Goal: Contribute content: Contribute content

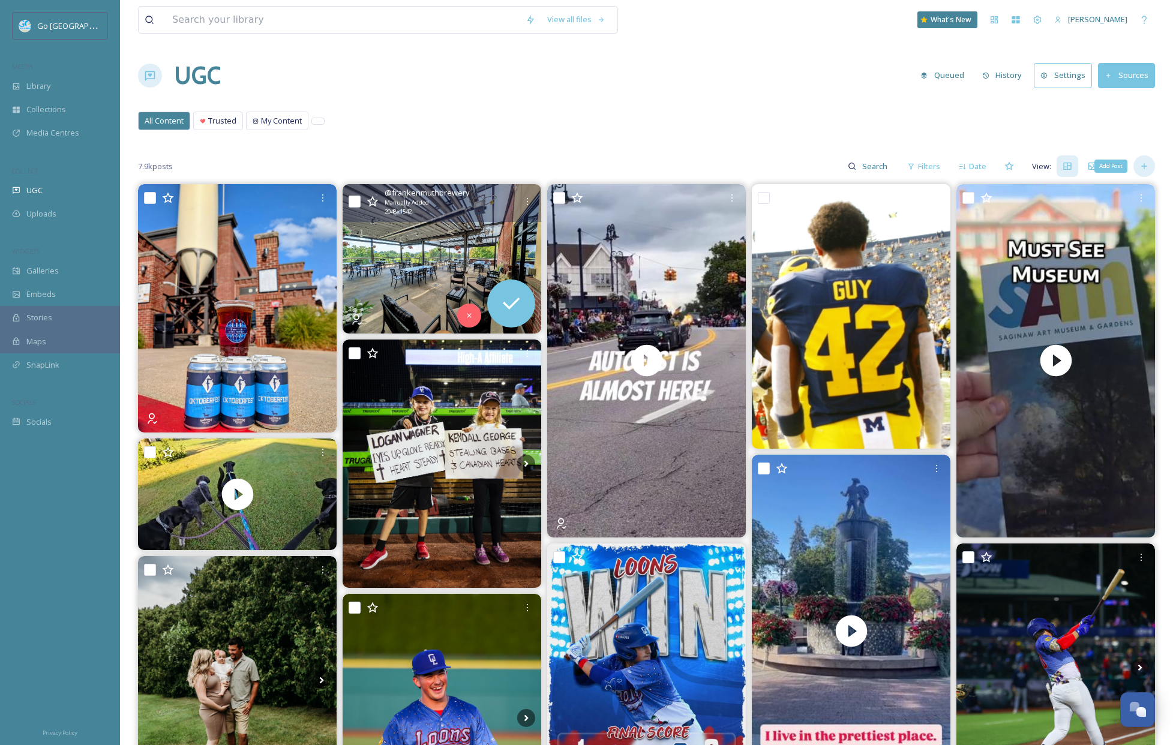
click at [1149, 170] on div "Add Post" at bounding box center [1144, 166] width 22 height 22
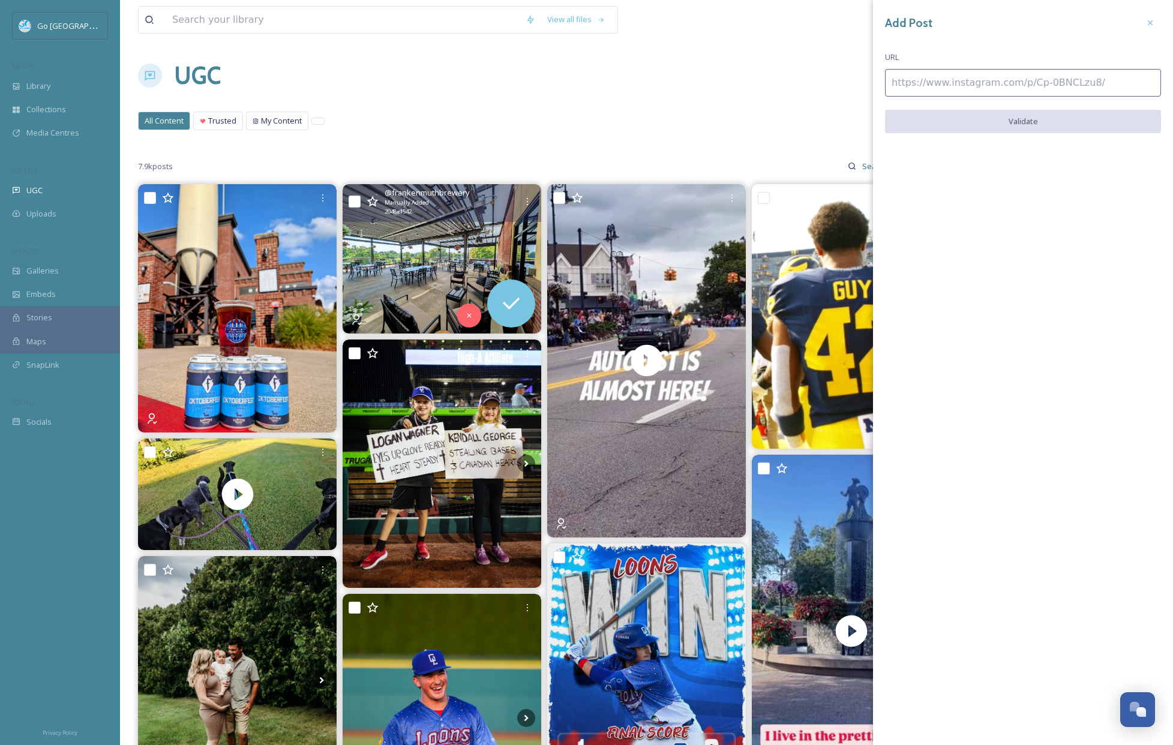
click at [962, 80] on input at bounding box center [1023, 83] width 276 height 28
paste input "[URL][DOMAIN_NAME]"
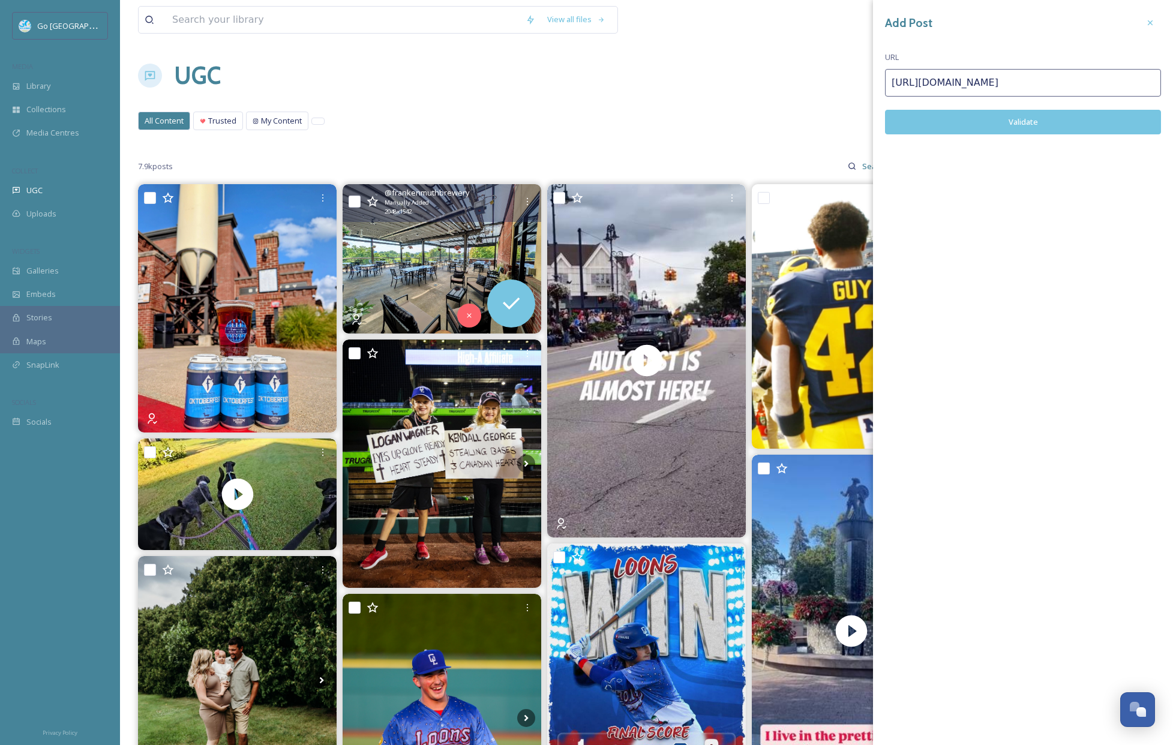
type input "[URL][DOMAIN_NAME]"
click at [1025, 129] on button "Validate" at bounding box center [1023, 122] width 276 height 25
click at [1067, 119] on button "Add Post" at bounding box center [1023, 122] width 276 height 25
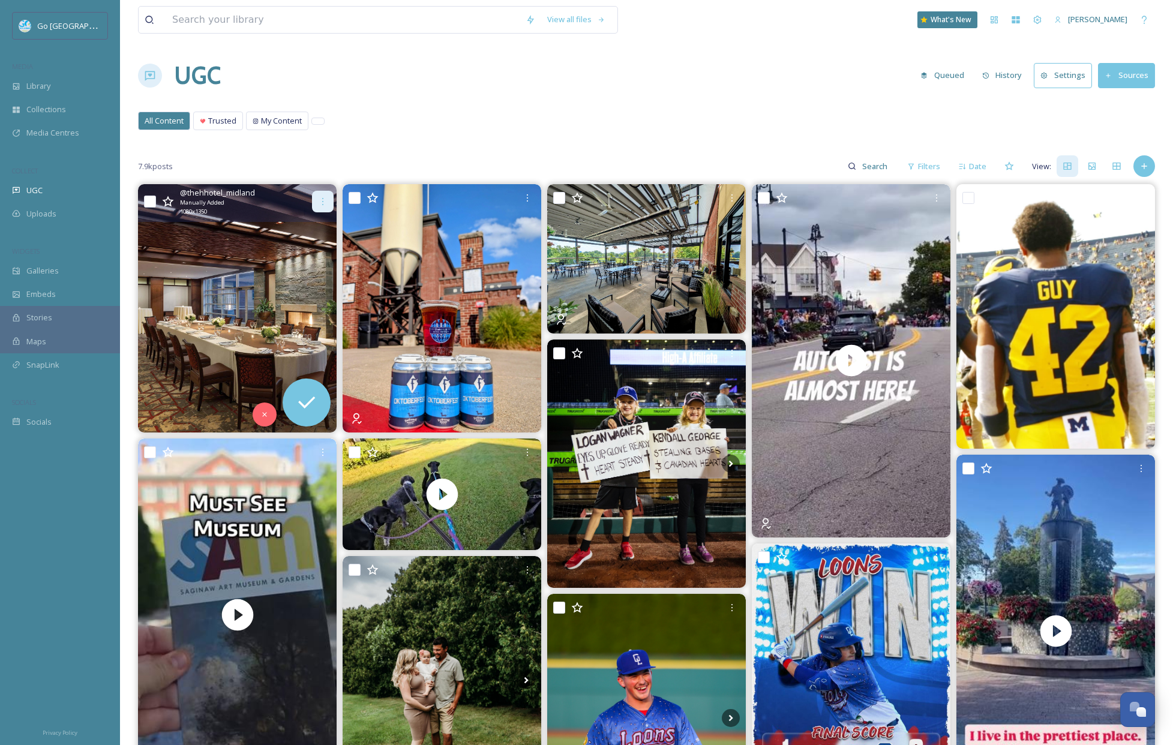
click at [326, 202] on icon at bounding box center [323, 202] width 10 height 10
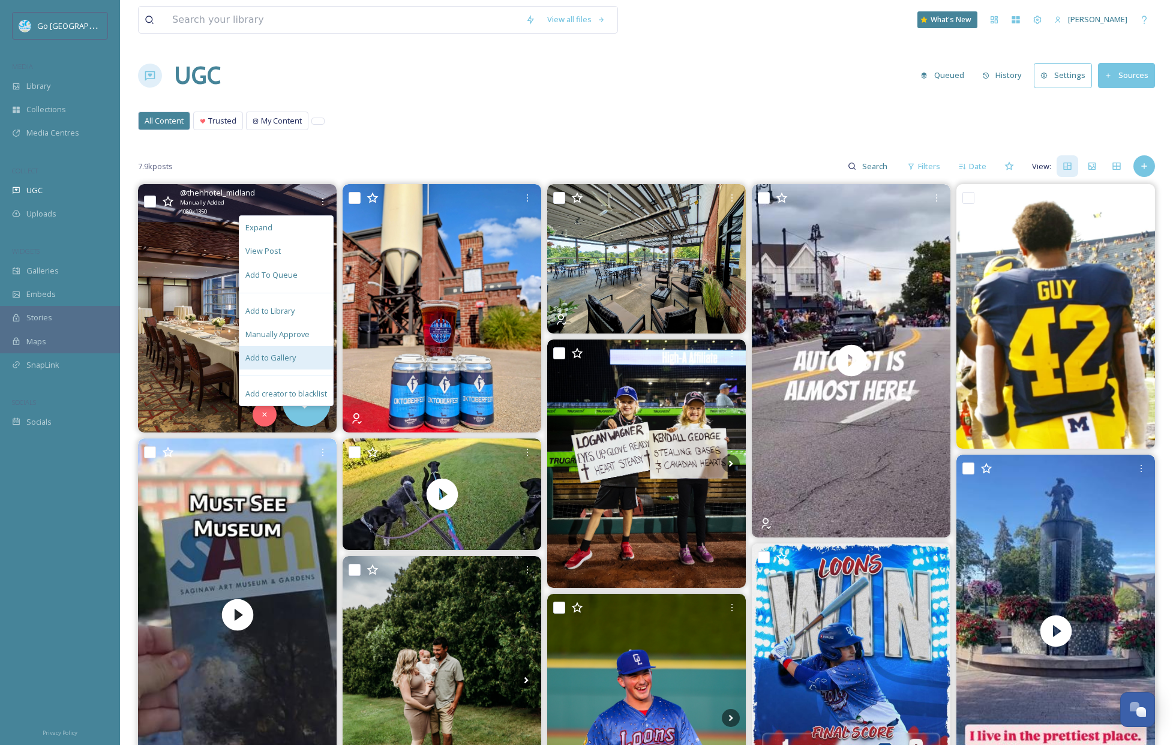
click at [295, 350] on div "Add to Gallery" at bounding box center [286, 357] width 94 height 23
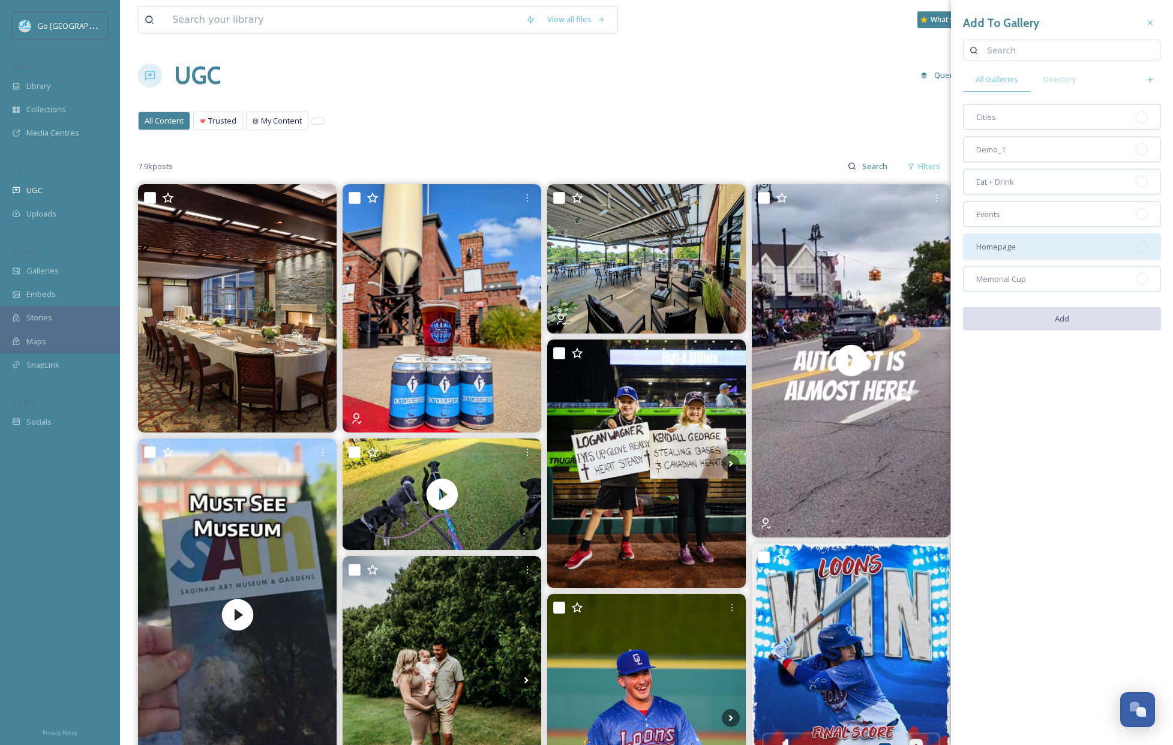
click at [1037, 240] on div "Homepage" at bounding box center [1062, 246] width 198 height 26
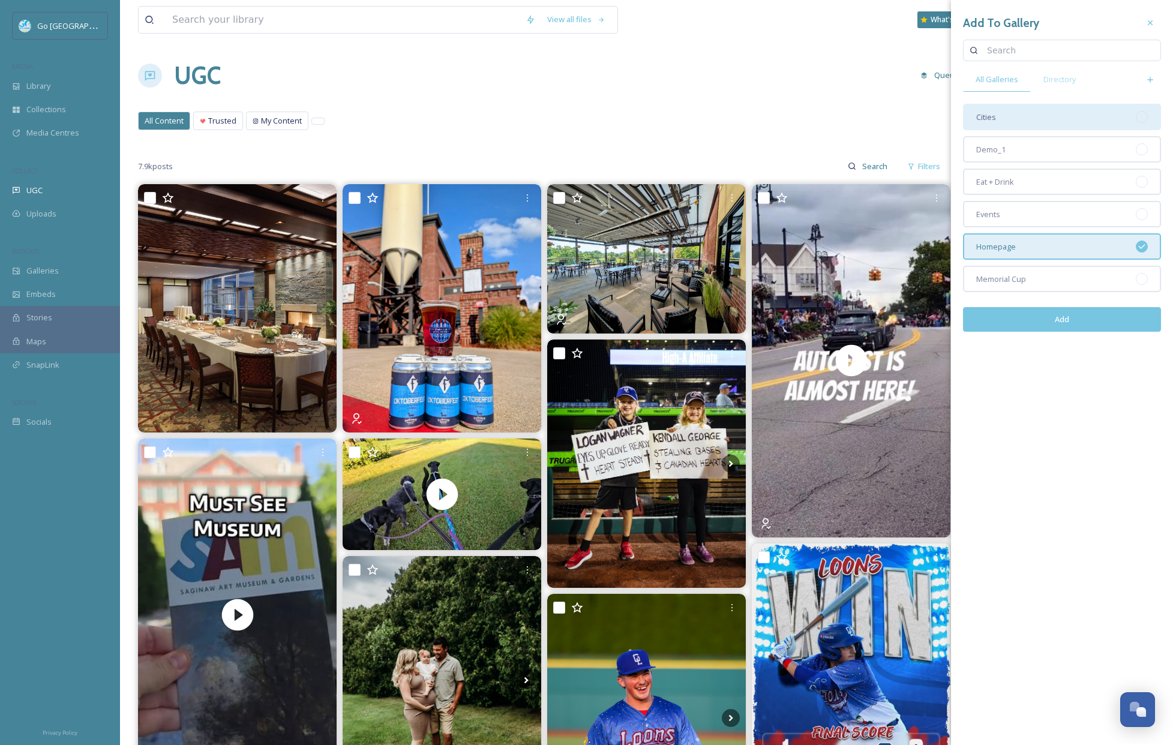
click at [1043, 119] on div "Cities" at bounding box center [1062, 117] width 198 height 26
click at [1092, 318] on button "Add" at bounding box center [1062, 319] width 198 height 25
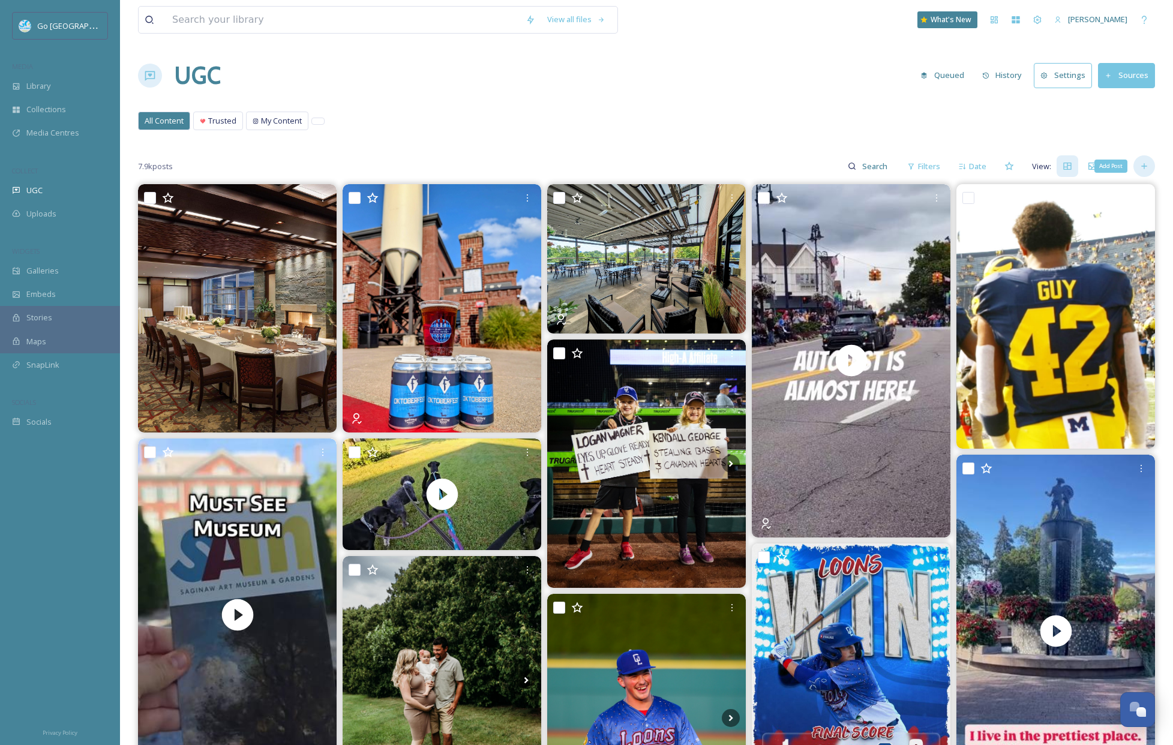
click at [1144, 172] on div "Add Post" at bounding box center [1144, 166] width 22 height 22
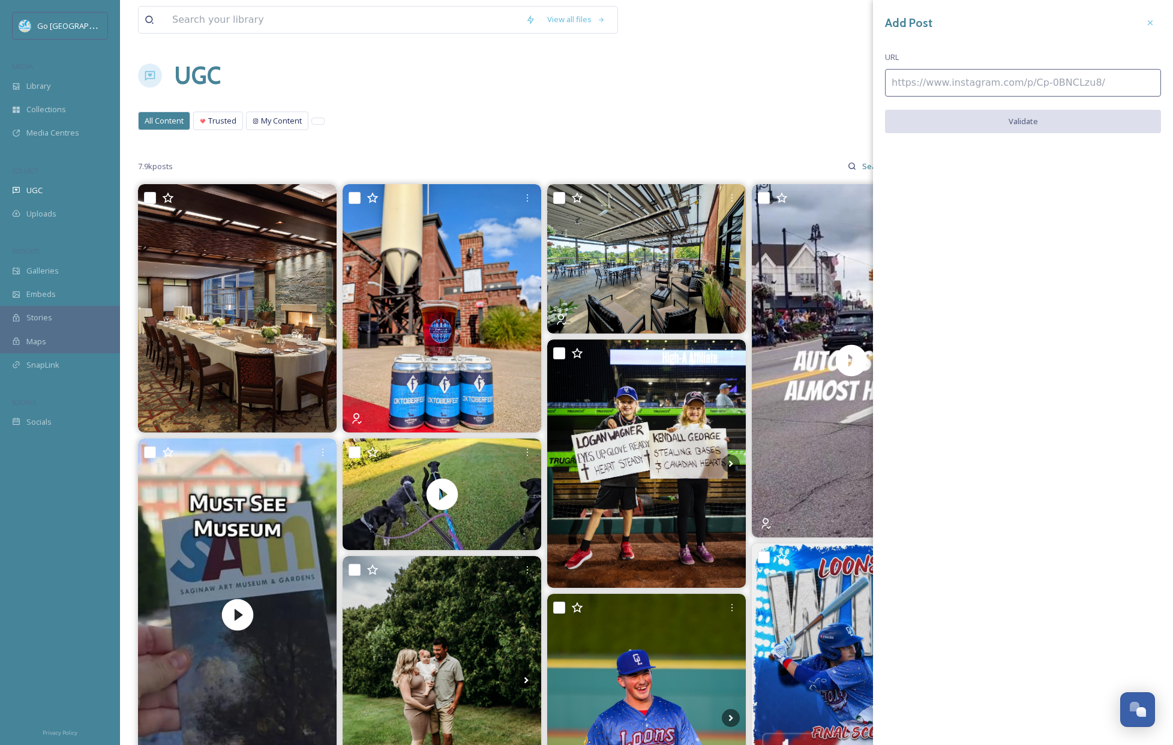
click at [996, 77] on input at bounding box center [1023, 83] width 276 height 28
paste input "[URL][DOMAIN_NAME]"
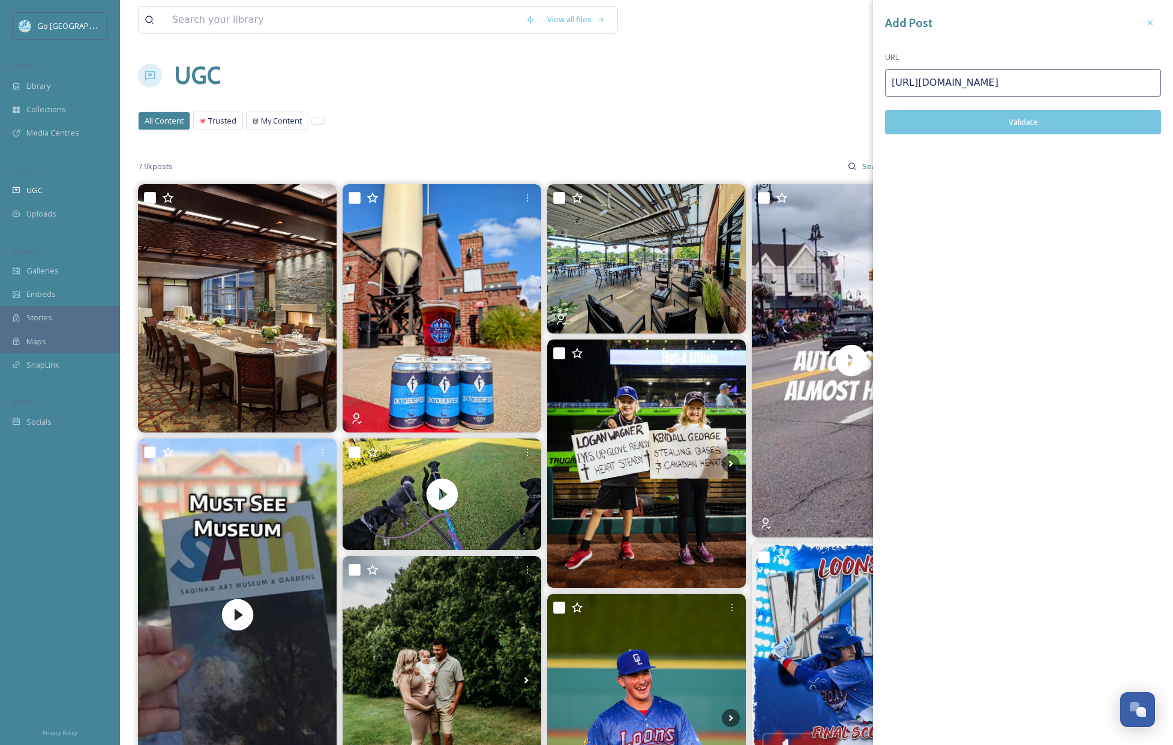
type input "[URL][DOMAIN_NAME]"
click at [1020, 121] on button "Validate" at bounding box center [1023, 122] width 276 height 25
click at [1053, 122] on button "Add Post" at bounding box center [1023, 122] width 276 height 25
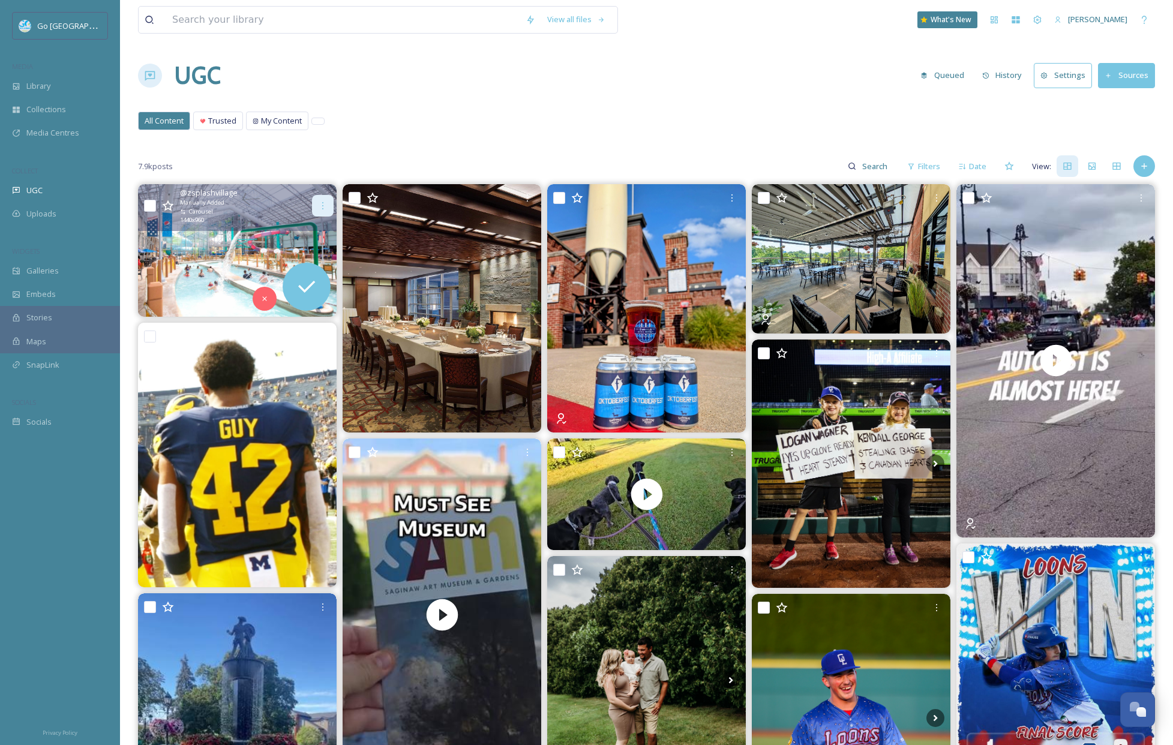
click at [323, 200] on div at bounding box center [323, 206] width 22 height 22
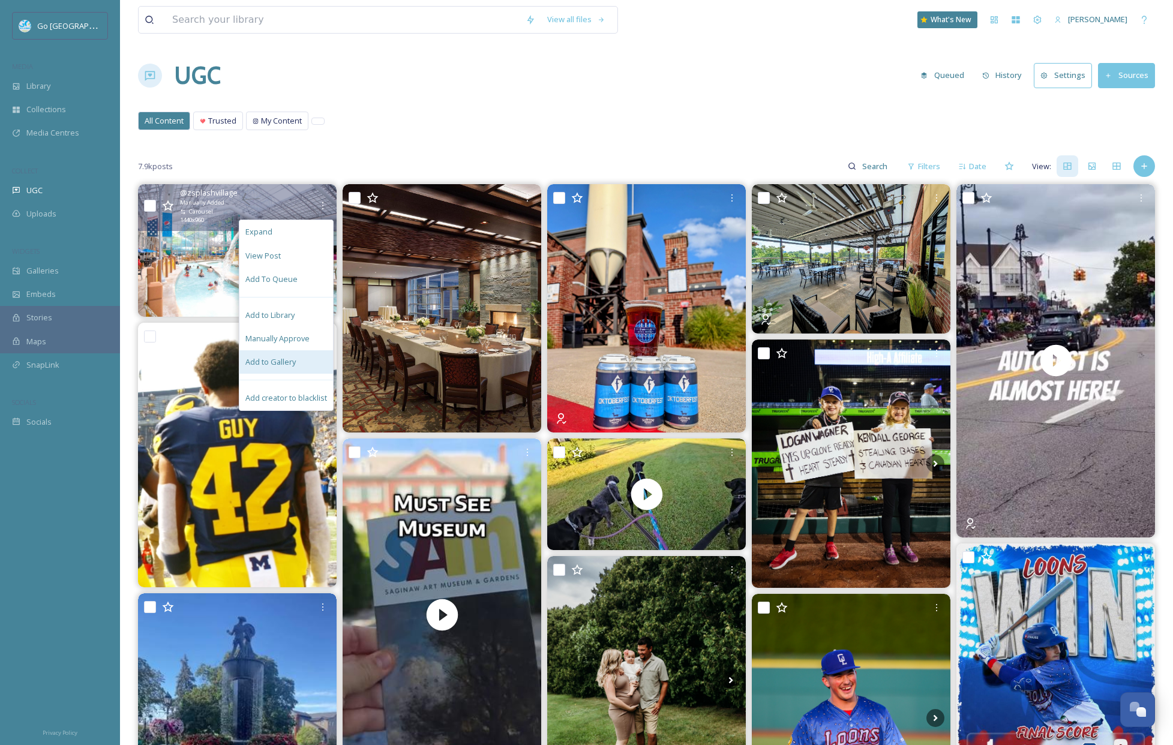
click at [293, 356] on span "Add to Gallery" at bounding box center [270, 361] width 50 height 11
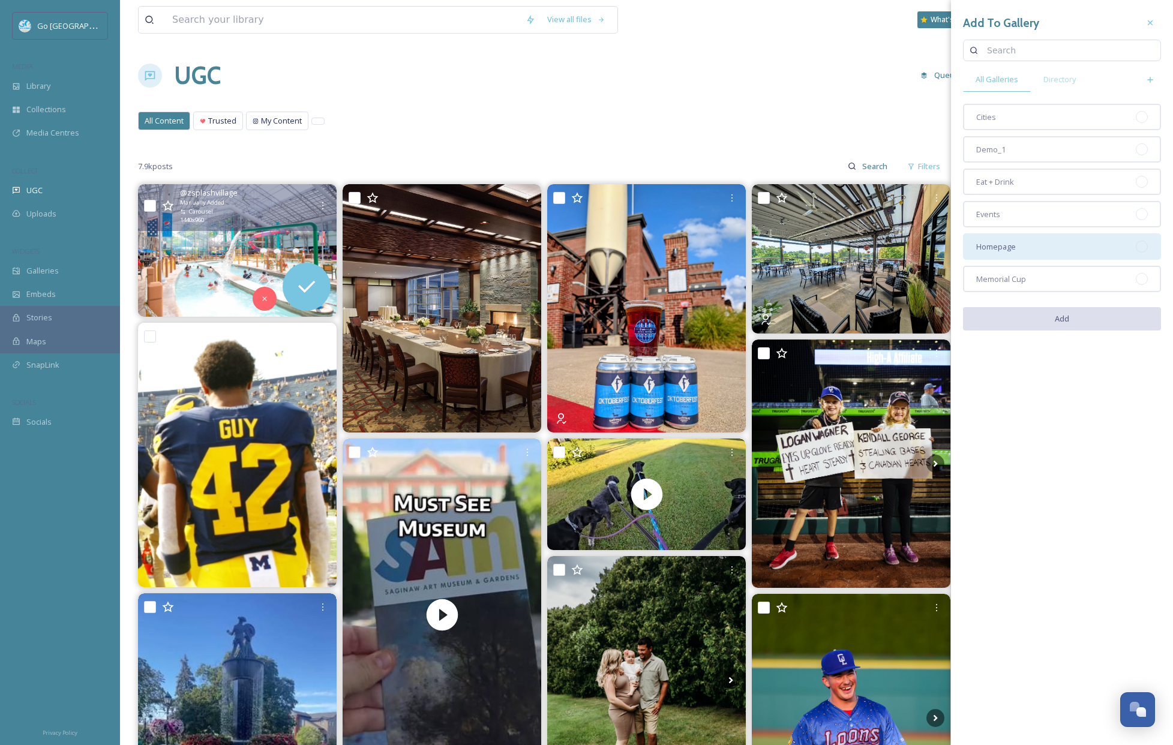
click at [1046, 249] on div "Homepage" at bounding box center [1062, 246] width 198 height 26
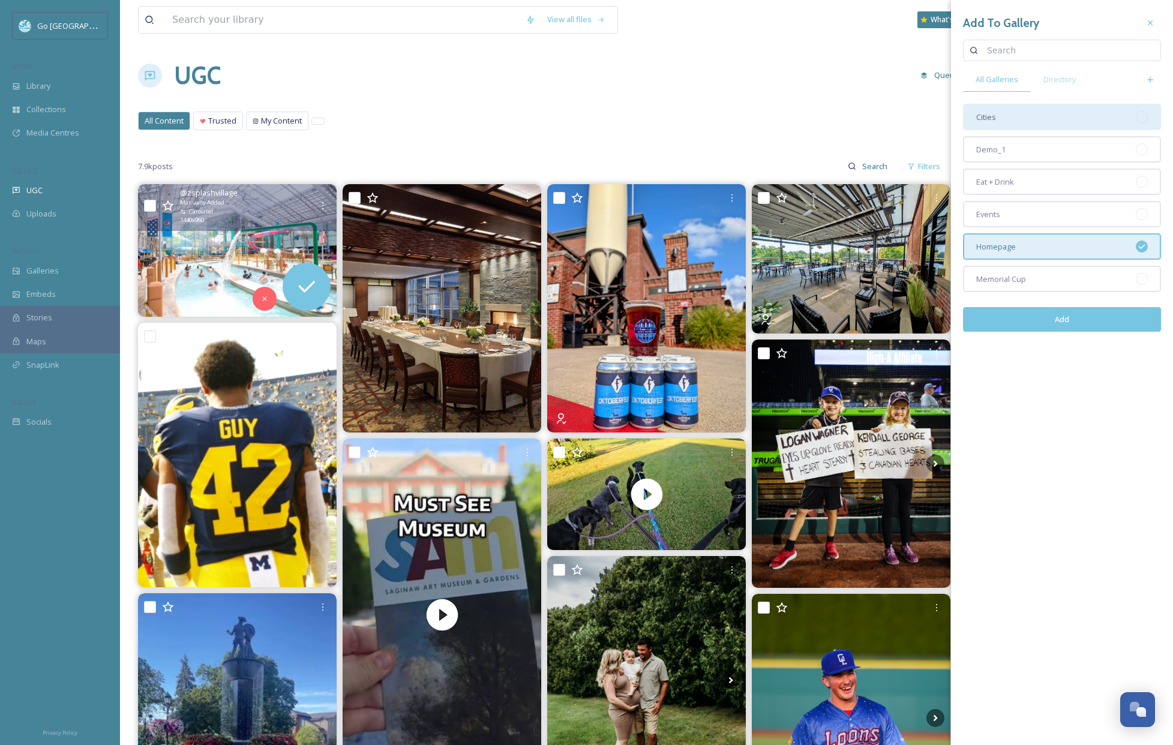
click at [1037, 129] on div "Cities" at bounding box center [1062, 117] width 198 height 26
click at [1099, 323] on button "Add" at bounding box center [1062, 319] width 198 height 25
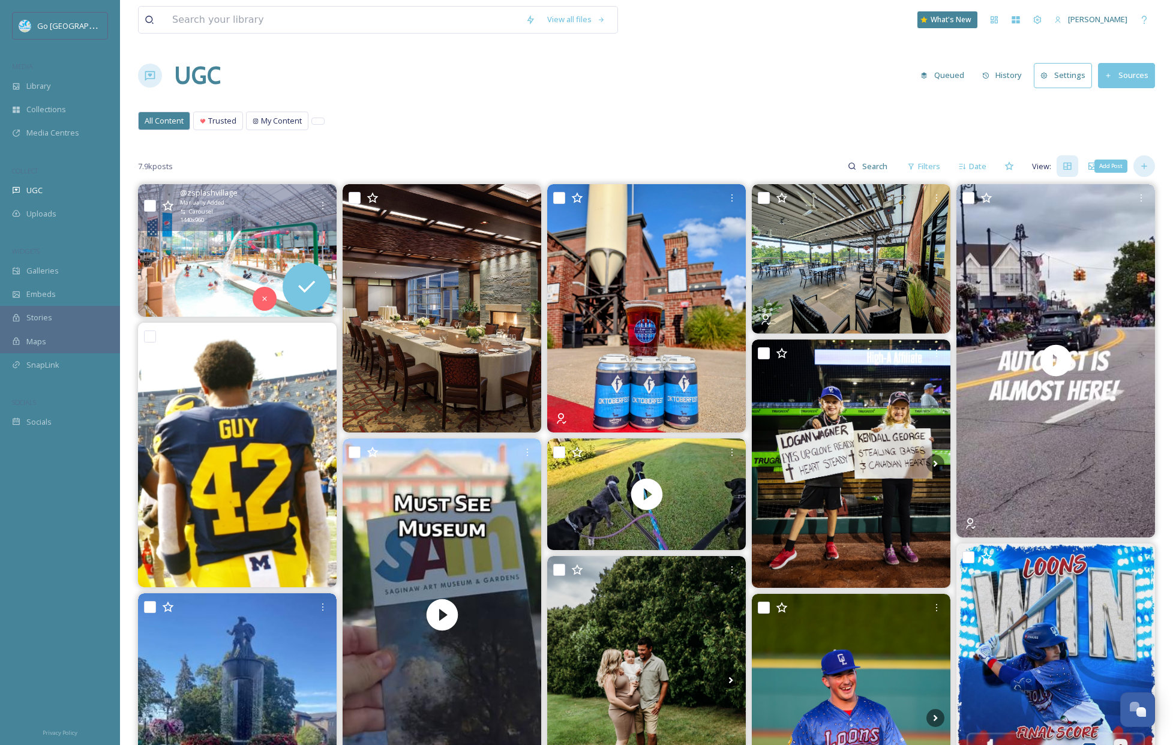
click at [1150, 166] on div "Add Post" at bounding box center [1144, 166] width 22 height 22
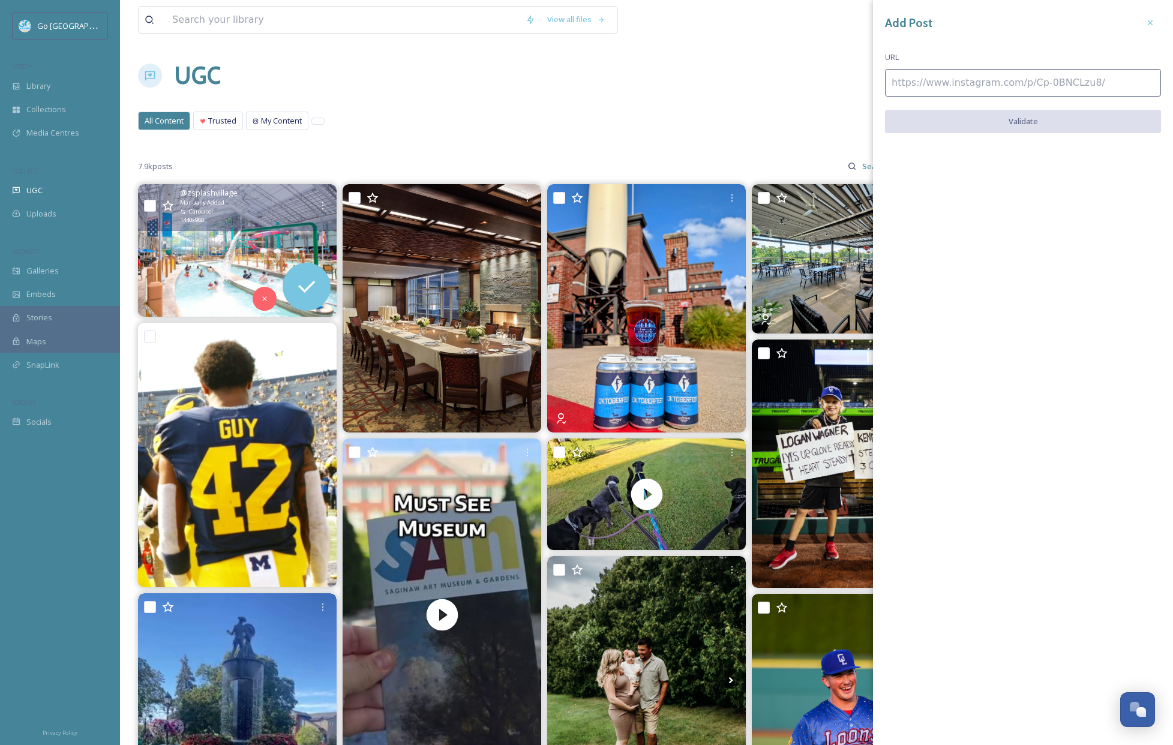
click at [951, 79] on input at bounding box center [1023, 83] width 276 height 28
paste input "[URL][DOMAIN_NAME]"
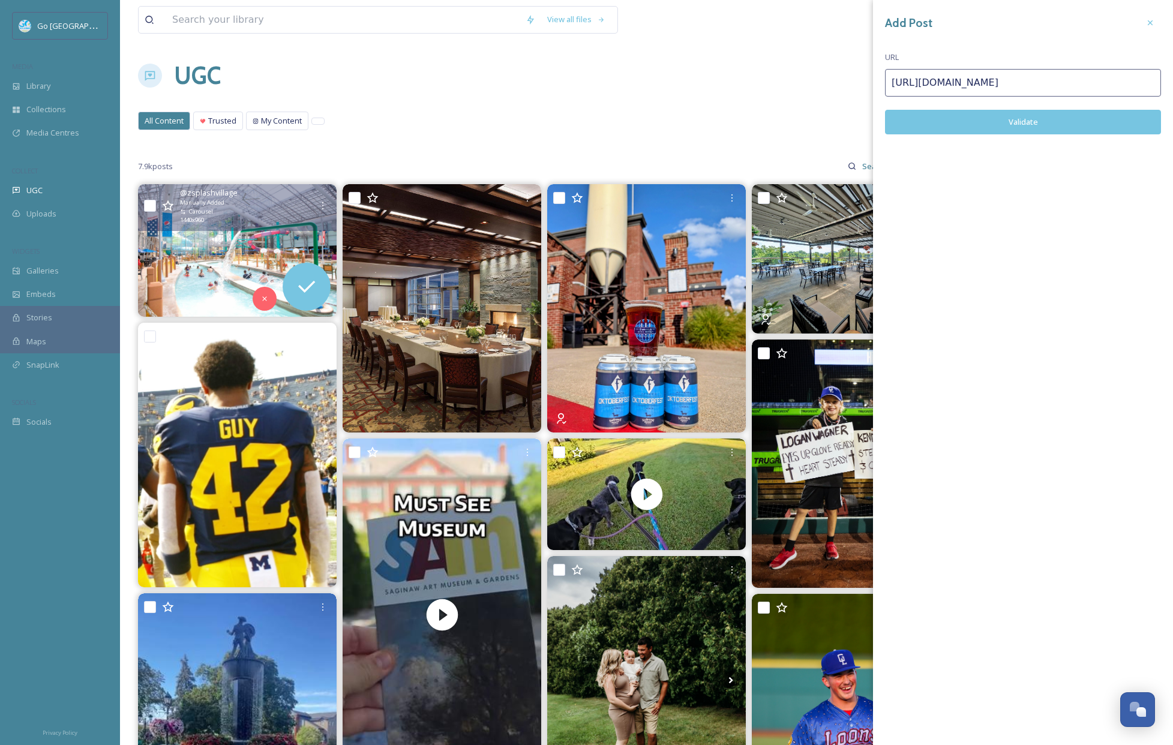
type input "[URL][DOMAIN_NAME]"
click at [1014, 130] on button "Validate" at bounding box center [1023, 122] width 276 height 25
click at [1045, 119] on button "Add Post" at bounding box center [1023, 122] width 276 height 25
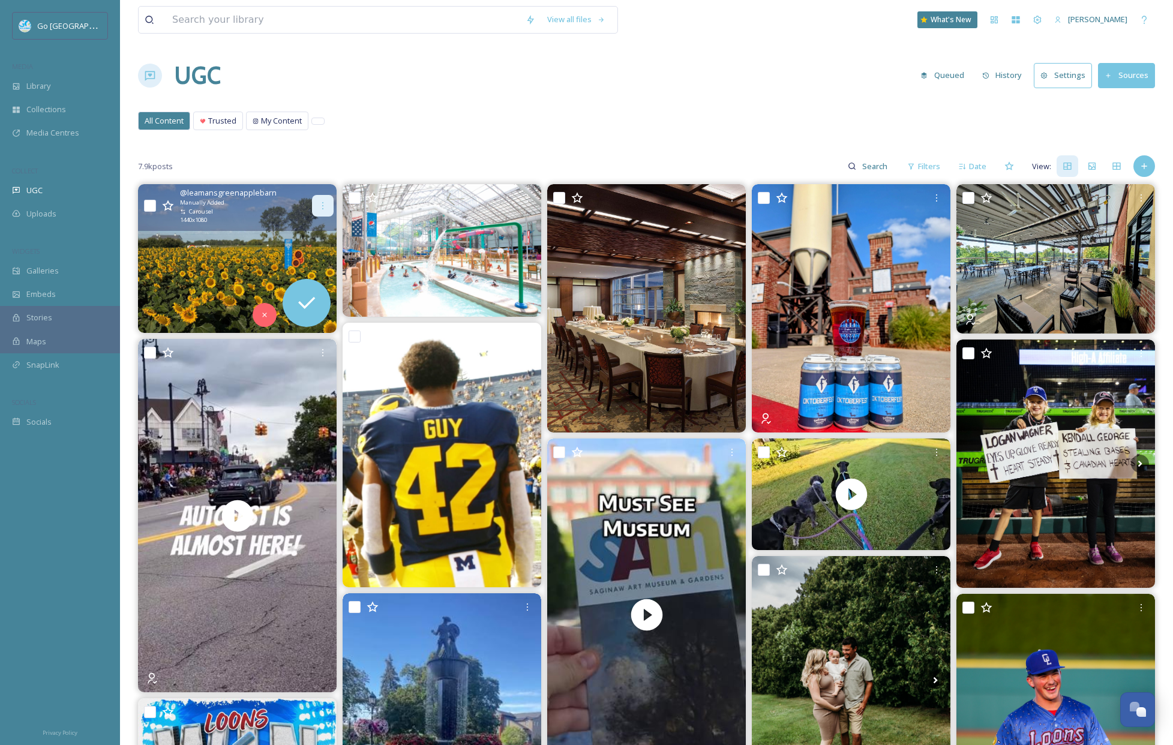
click at [322, 200] on div at bounding box center [323, 206] width 22 height 22
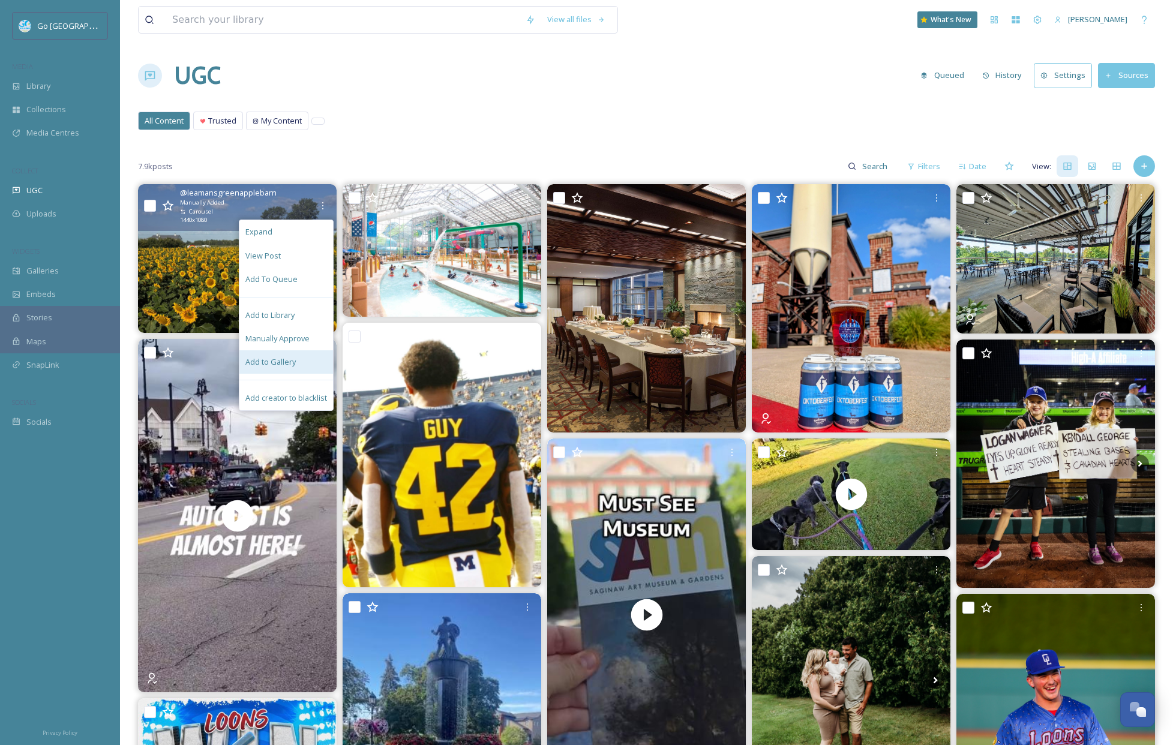
click at [273, 365] on span "Add to Gallery" at bounding box center [270, 361] width 50 height 11
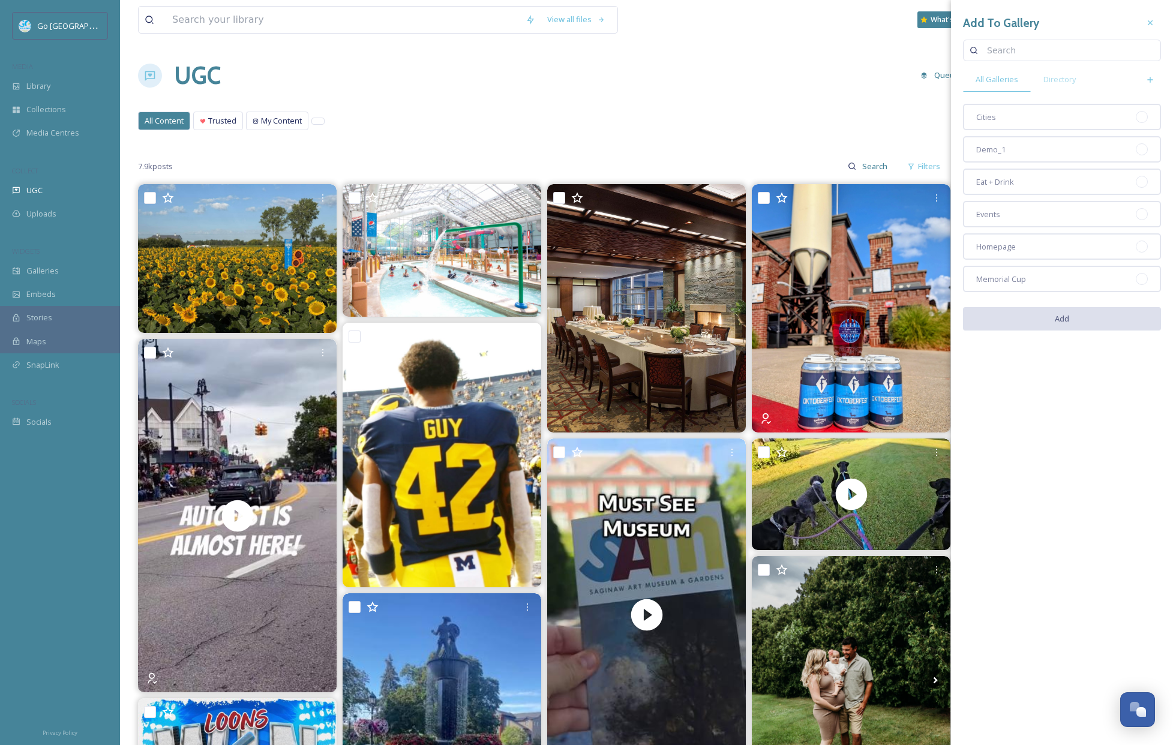
drag, startPoint x: 1014, startPoint y: 247, endPoint x: 1014, endPoint y: 230, distance: 16.2
click at [1014, 247] on span "Homepage" at bounding box center [996, 246] width 40 height 11
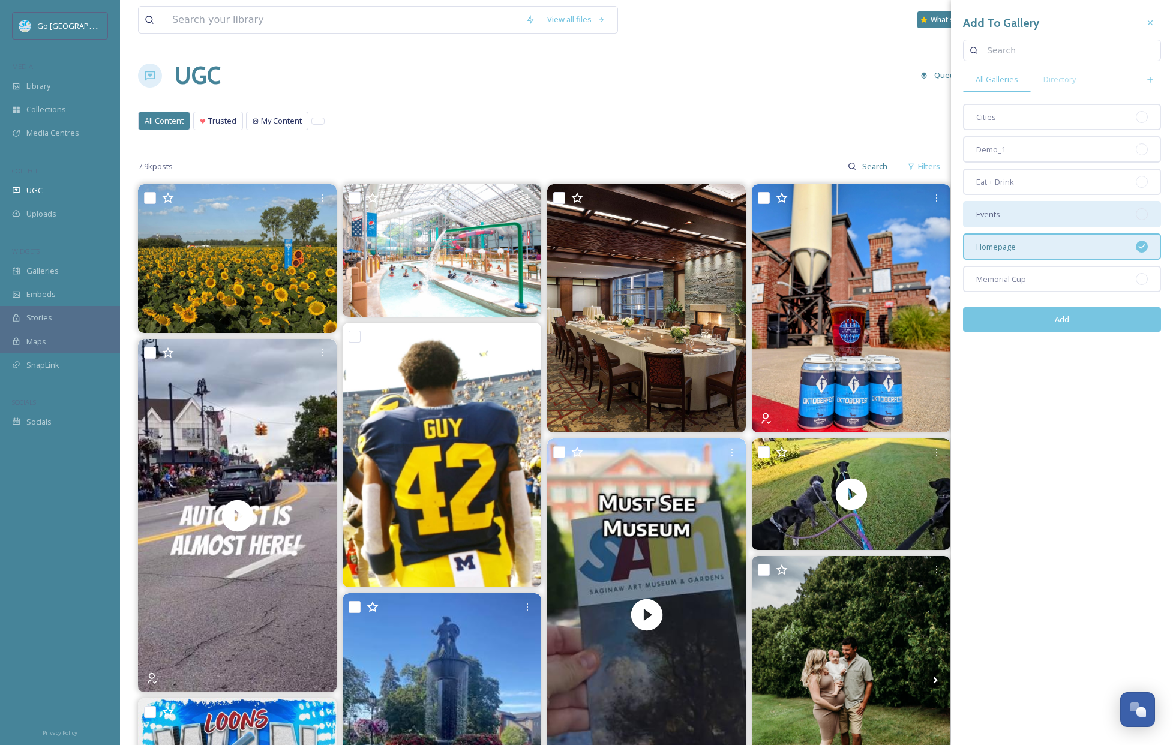
drag, startPoint x: 1022, startPoint y: 214, endPoint x: 1027, endPoint y: 220, distance: 7.7
click at [1022, 214] on div "Events" at bounding box center [1062, 214] width 198 height 26
click at [1070, 323] on button "Add" at bounding box center [1062, 319] width 198 height 25
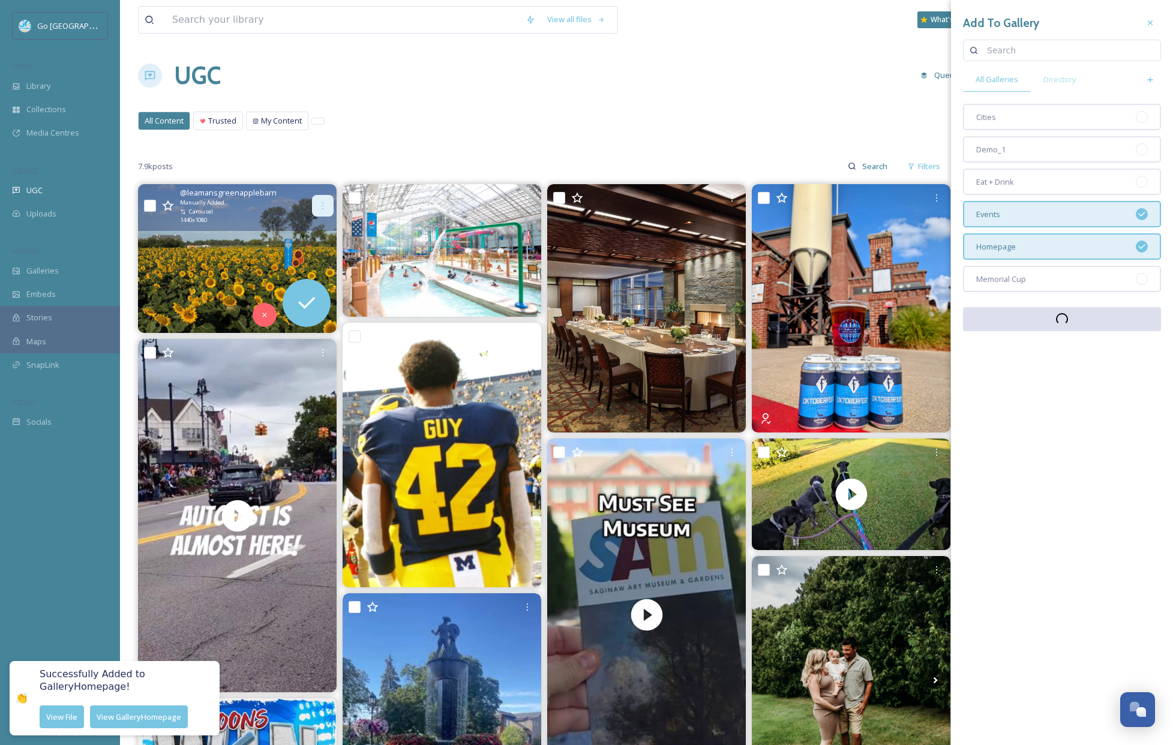
click at [322, 202] on icon at bounding box center [323, 206] width 10 height 10
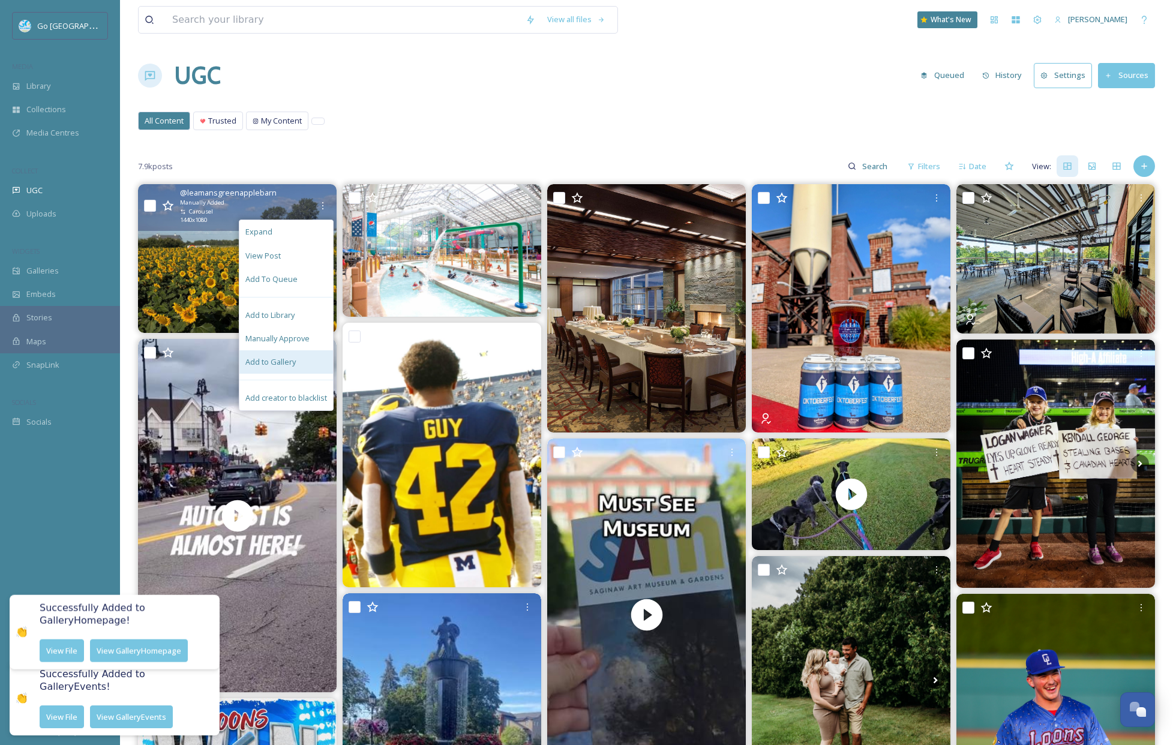
click at [300, 363] on div "Add to Gallery" at bounding box center [286, 361] width 94 height 23
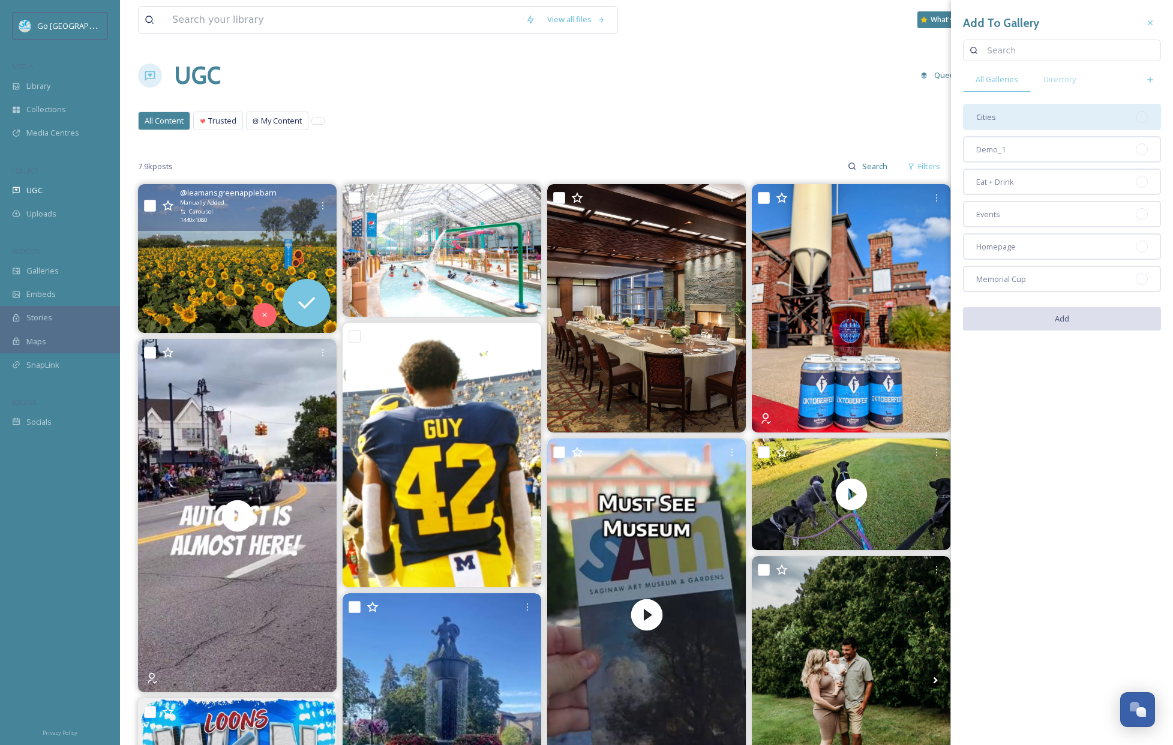
click at [1029, 111] on div "Cities" at bounding box center [1062, 117] width 198 height 26
drag, startPoint x: 1067, startPoint y: 323, endPoint x: 1040, endPoint y: 302, distance: 33.7
click at [1066, 323] on button "Add" at bounding box center [1062, 319] width 198 height 25
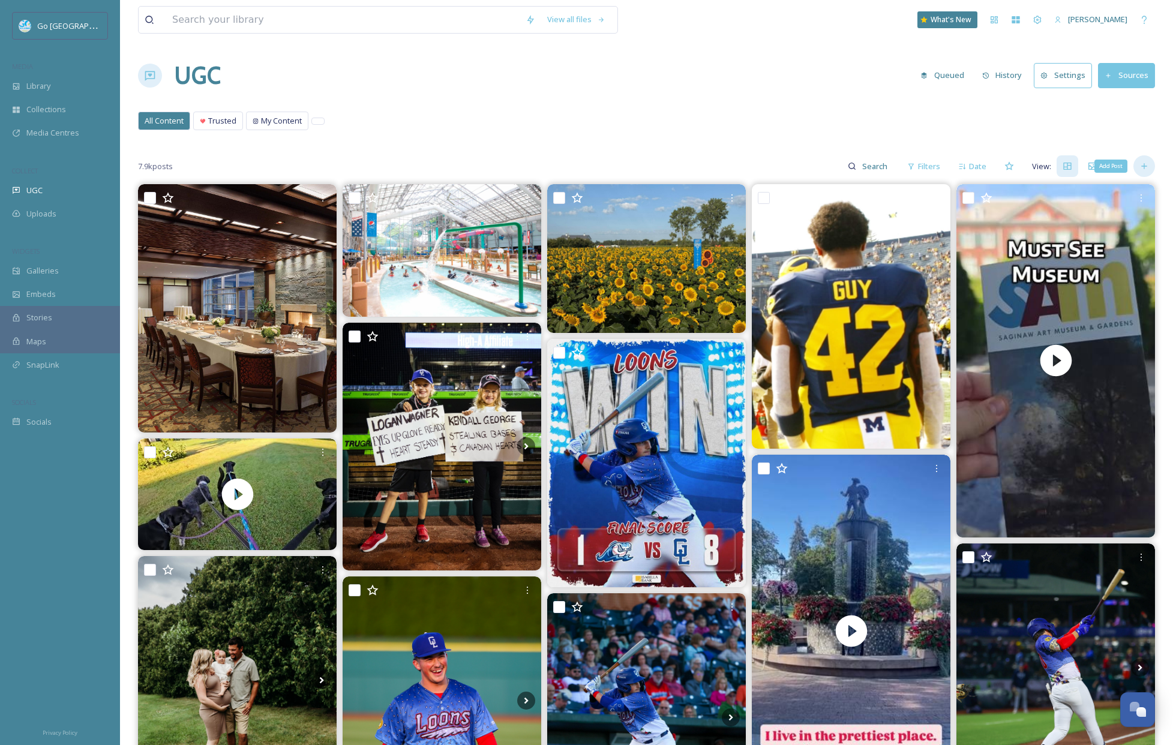
click at [1144, 166] on icon at bounding box center [1143, 166] width 5 height 5
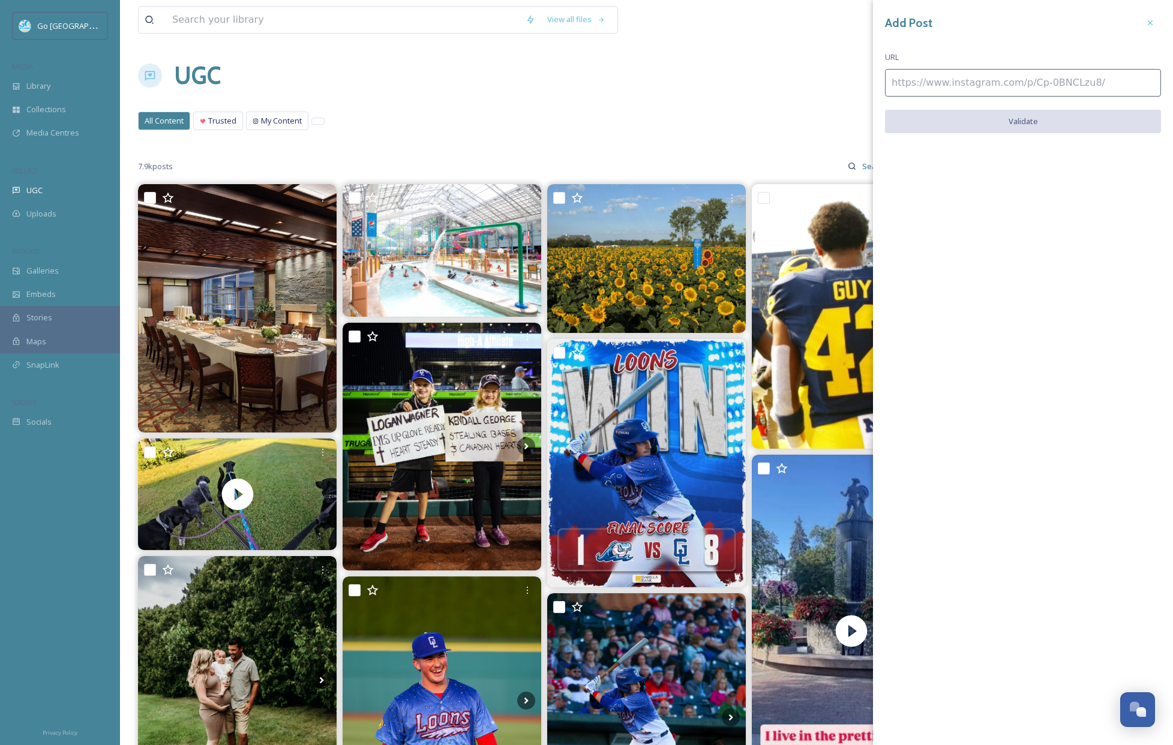
click at [1023, 78] on input at bounding box center [1023, 83] width 276 height 28
paste input "https://www.instagram.com/p/DOG9y5dkWgH/"
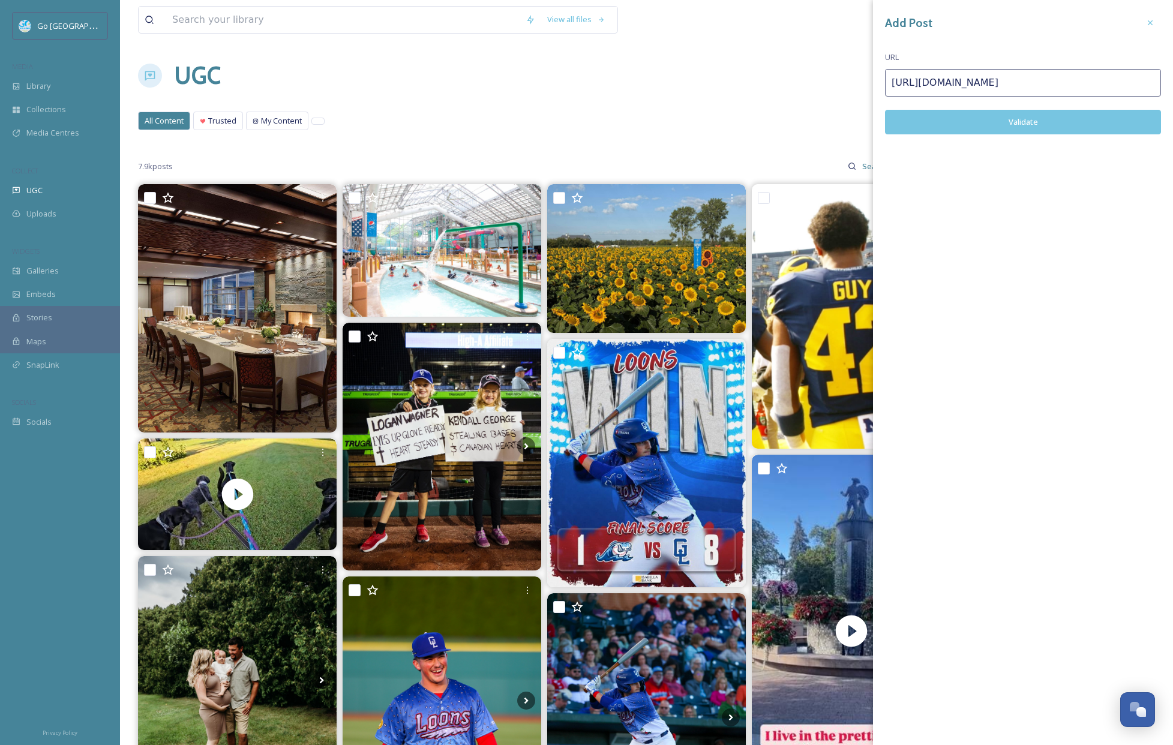
type input "https://www.instagram.com/p/DOG9y5dkWgH/"
drag, startPoint x: 1043, startPoint y: 118, endPoint x: 1053, endPoint y: 115, distance: 10.3
click at [1043, 118] on button "Validate" at bounding box center [1023, 122] width 276 height 25
click at [1054, 121] on button "Add Post" at bounding box center [1023, 122] width 276 height 25
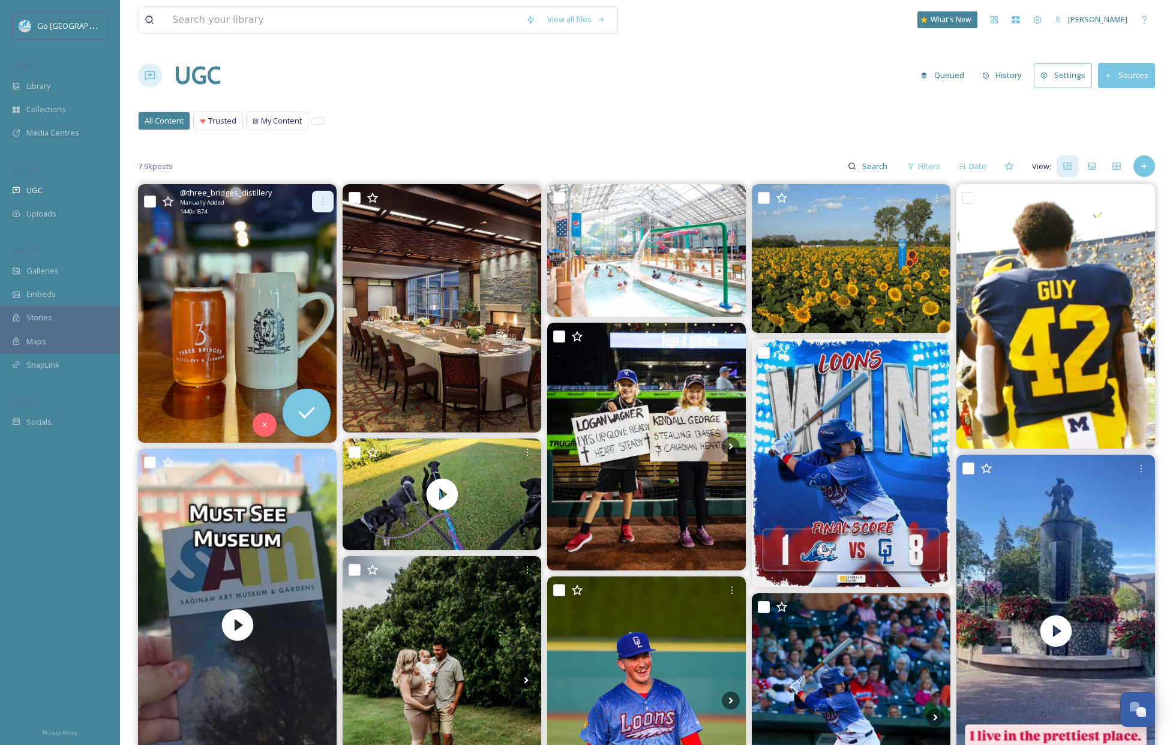
click at [328, 199] on div at bounding box center [323, 202] width 22 height 22
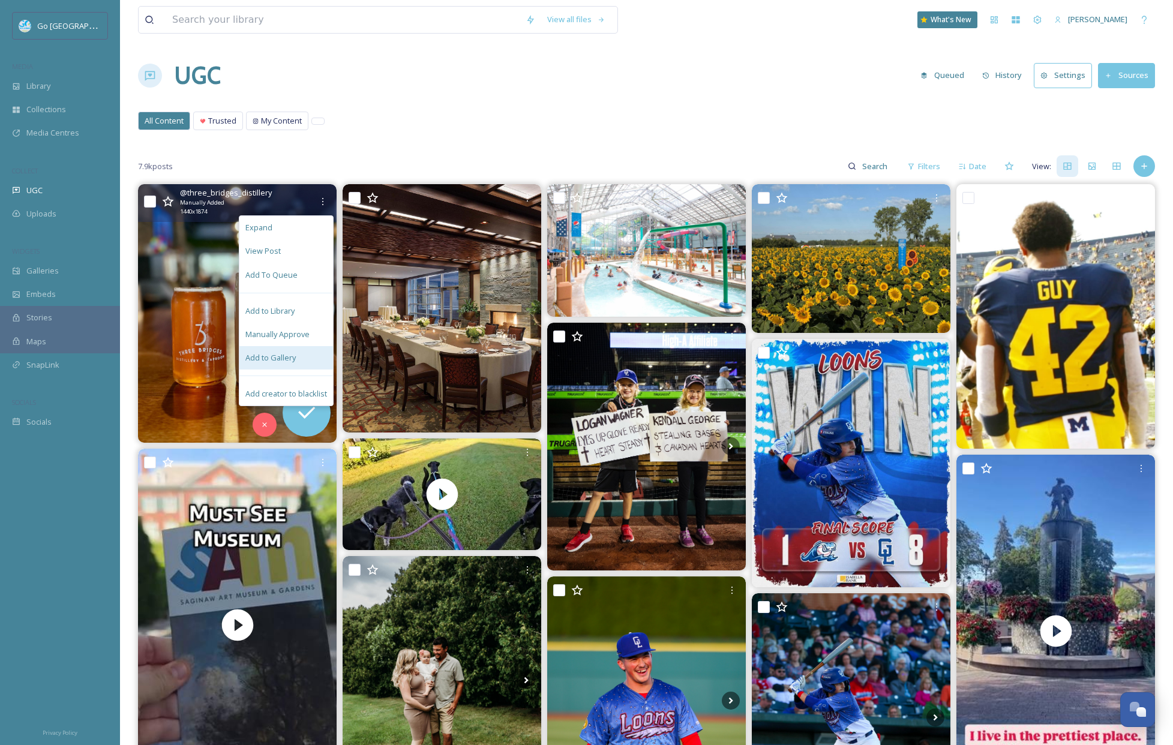
click at [288, 362] on span "Add to Gallery" at bounding box center [270, 357] width 50 height 11
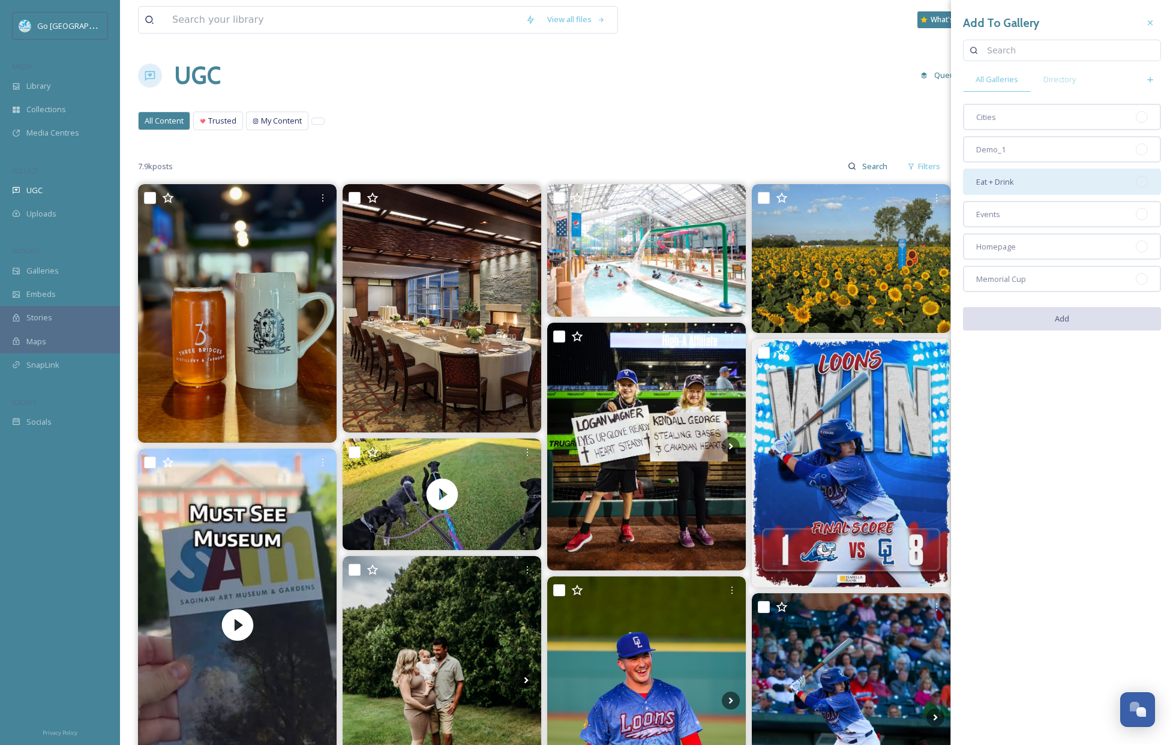
click at [1029, 187] on div "Eat + Drink" at bounding box center [1062, 182] width 198 height 26
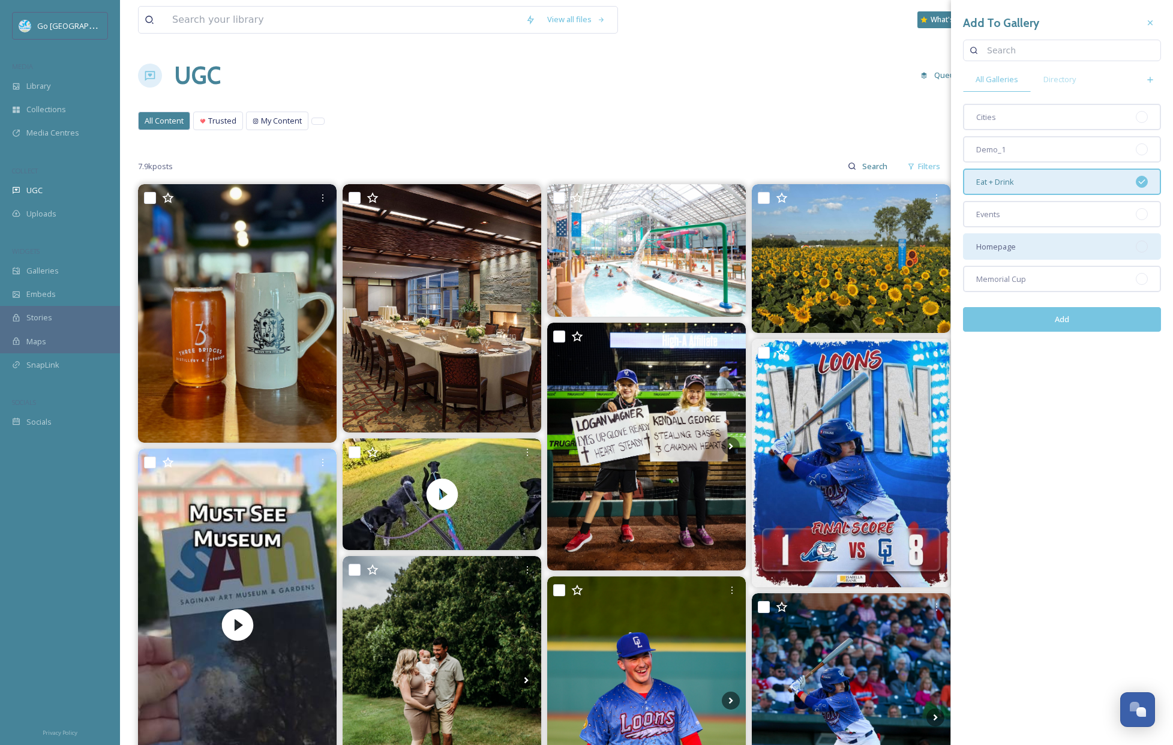
click at [1031, 252] on div "Homepage" at bounding box center [1062, 246] width 198 height 26
click at [1056, 315] on button "Add" at bounding box center [1062, 319] width 198 height 25
